Goal: Task Accomplishment & Management: Manage account settings

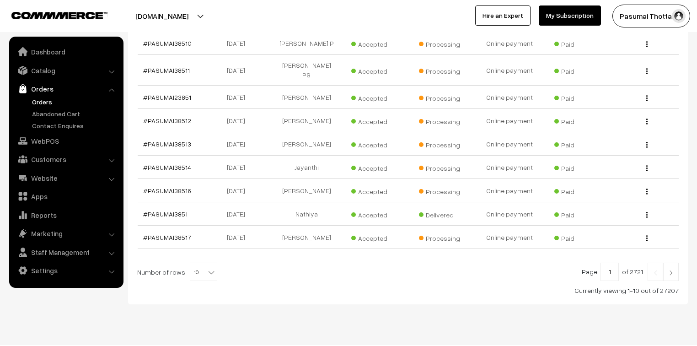
scroll to position [56, 0]
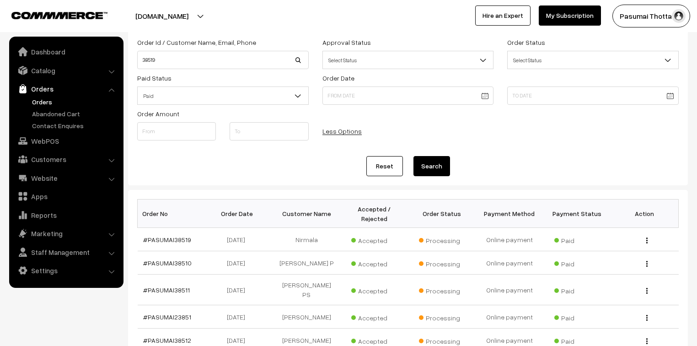
click at [35, 99] on link "Orders" at bounding box center [75, 102] width 91 height 10
